Goal: Navigation & Orientation: Find specific page/section

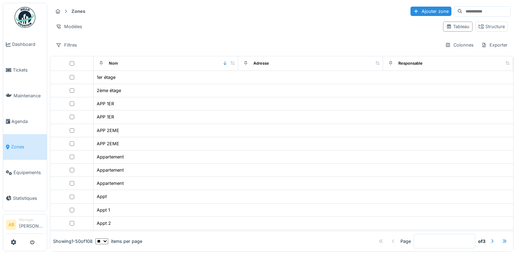
scroll to position [208, 0]
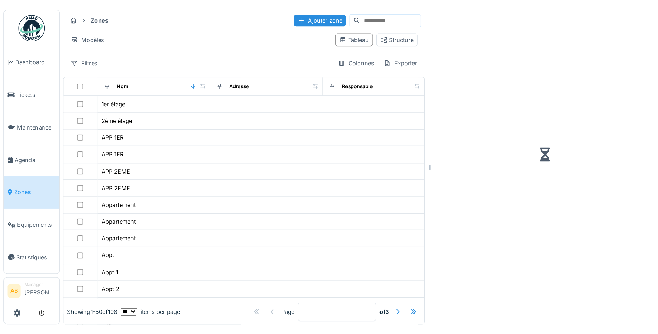
scroll to position [69, 0]
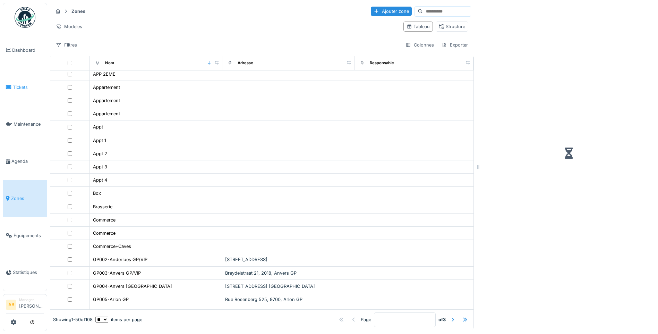
click at [13, 85] on span "Tickets" at bounding box center [28, 87] width 31 height 7
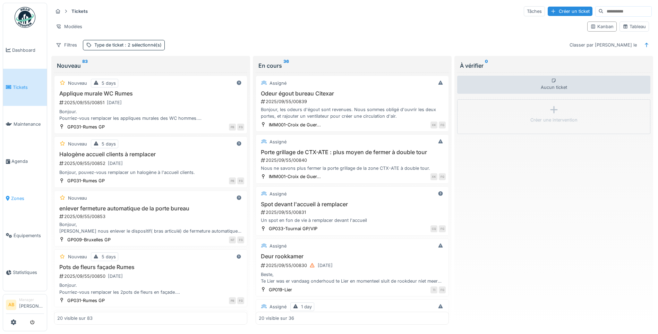
click at [9, 196] on icon at bounding box center [8, 198] width 4 height 5
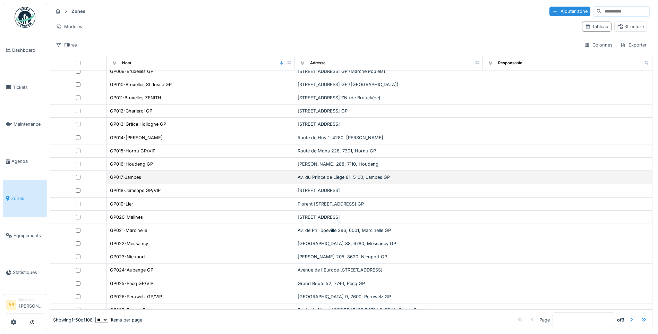
scroll to position [416, 0]
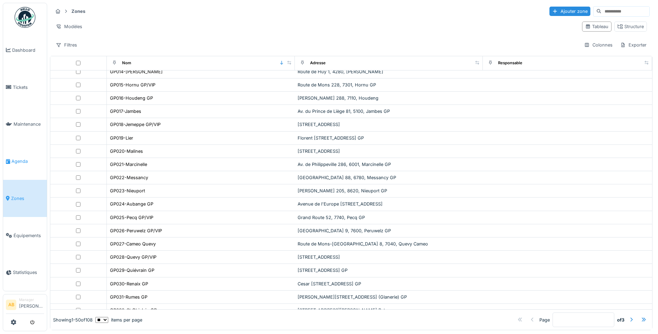
click at [29, 158] on span "Agenda" at bounding box center [27, 161] width 33 height 7
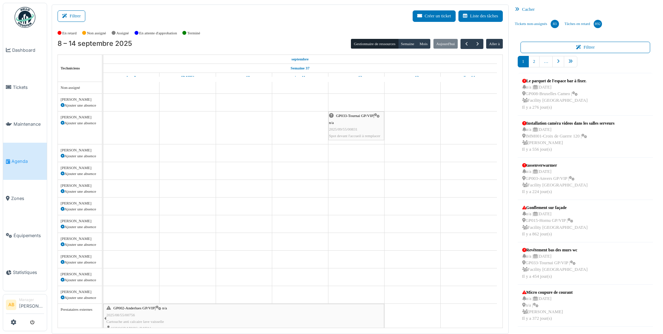
click at [28, 121] on span "Maintenance" at bounding box center [29, 124] width 31 height 7
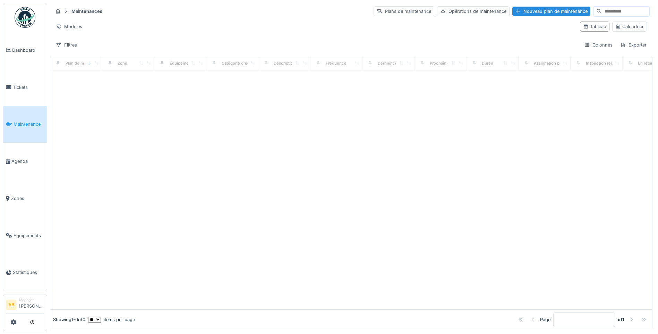
click at [24, 88] on div at bounding box center [329, 167] width 658 height 334
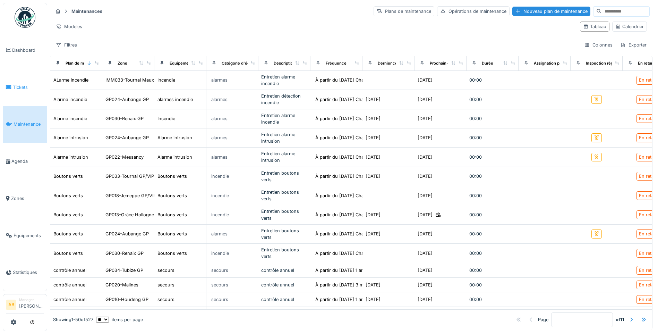
click at [20, 85] on span "Tickets" at bounding box center [28, 87] width 31 height 7
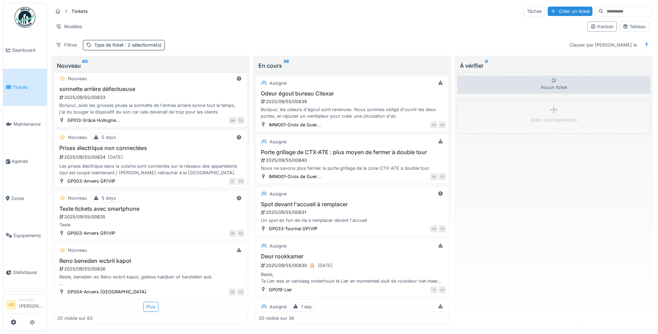
scroll to position [4, 0]
click at [152, 303] on div "Plus" at bounding box center [150, 307] width 15 height 10
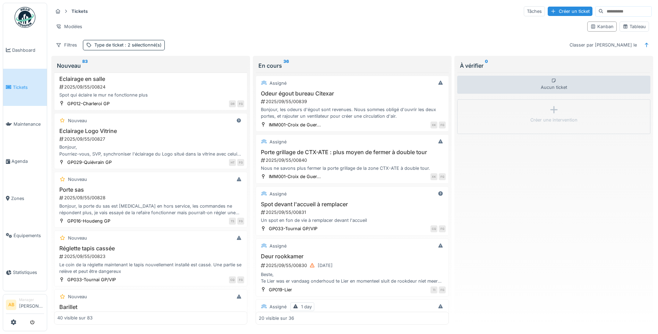
scroll to position [1398, 0]
